Goal: Navigation & Orientation: Find specific page/section

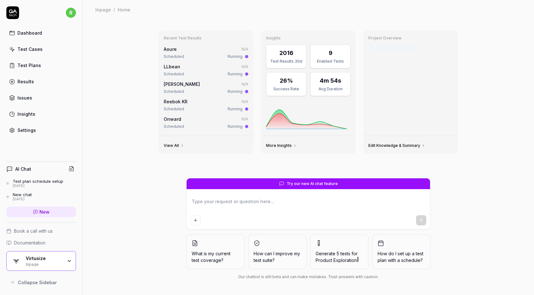
click at [48, 45] on link "Test Cases" at bounding box center [41, 49] width 70 height 12
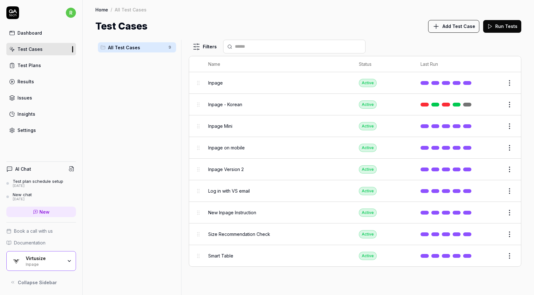
click at [55, 33] on link "Dashboard" at bounding box center [41, 33] width 70 height 12
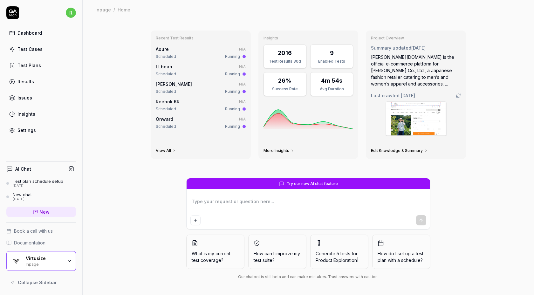
click at [44, 49] on link "Test Cases" at bounding box center [41, 49] width 70 height 12
type textarea "*"
click at [35, 65] on div "Test Plans" at bounding box center [29, 65] width 24 height 7
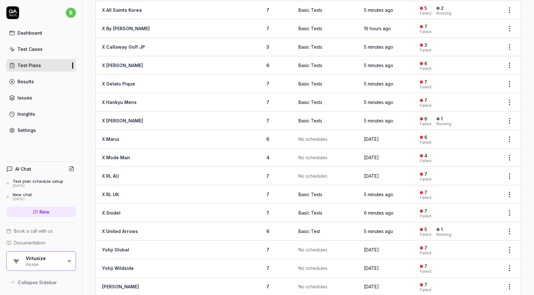
scroll to position [1060, 0]
